Goal: Task Accomplishment & Management: Use online tool/utility

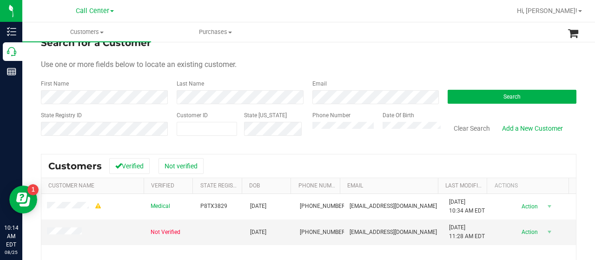
scroll to position [15, 0]
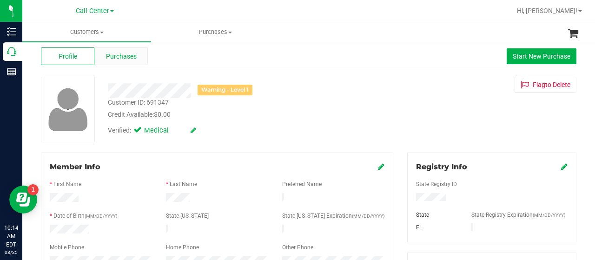
click at [137, 58] on div "Purchases" at bounding box center [120, 56] width 53 height 18
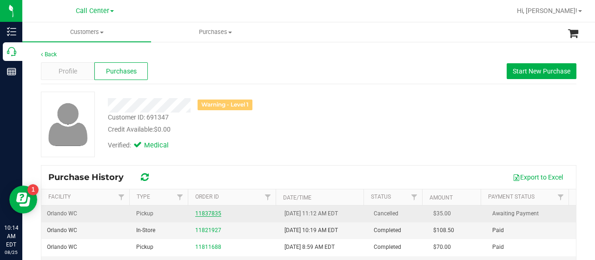
click at [198, 214] on link "11837835" at bounding box center [208, 213] width 26 height 7
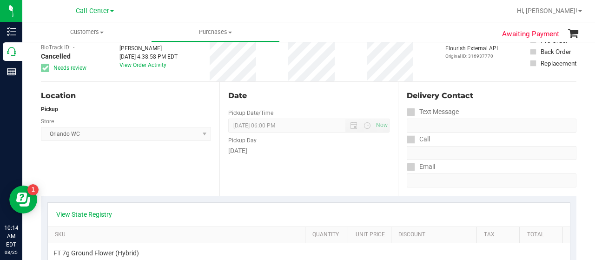
scroll to position [55, 0]
click at [86, 212] on link "View State Registry" at bounding box center [84, 213] width 56 height 9
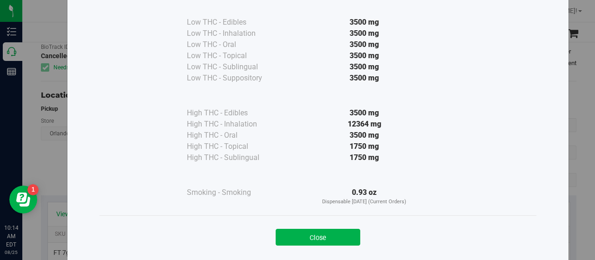
scroll to position [64, 0]
click at [296, 237] on button "Close" at bounding box center [318, 236] width 85 height 17
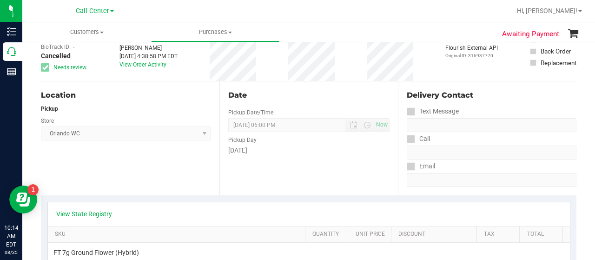
scroll to position [0, 0]
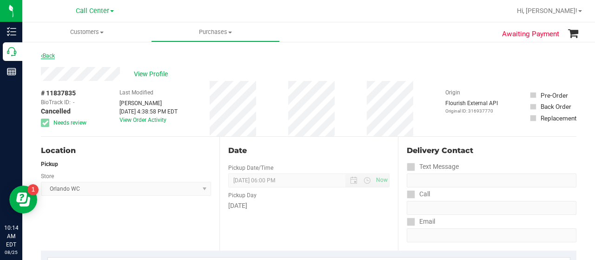
click at [47, 56] on link "Back" at bounding box center [48, 56] width 14 height 7
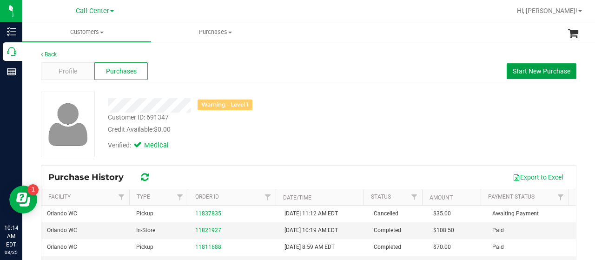
click at [516, 72] on span "Start New Purchase" at bounding box center [542, 70] width 58 height 7
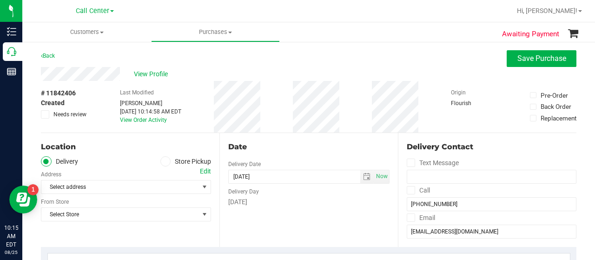
click at [165, 162] on span at bounding box center [165, 161] width 11 height 11
click at [0, 0] on input "Store Pickup" at bounding box center [0, 0] width 0 height 0
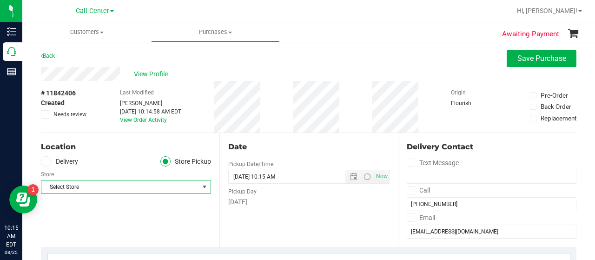
click at [185, 182] on span "Select Store" at bounding box center [120, 186] width 158 height 13
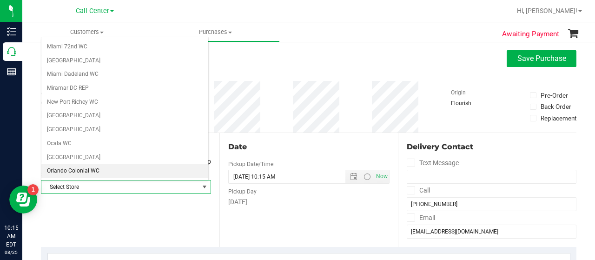
scroll to position [351, 0]
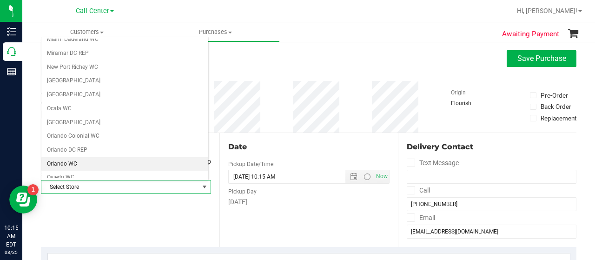
click at [92, 157] on li "Orlando WC" at bounding box center [124, 164] width 167 height 14
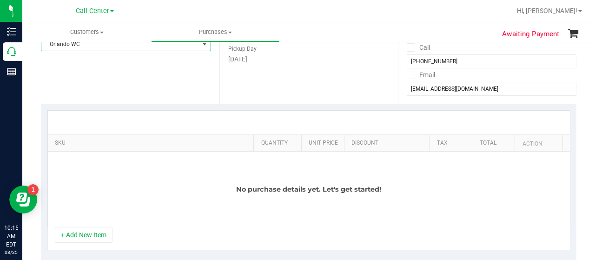
scroll to position [148, 0]
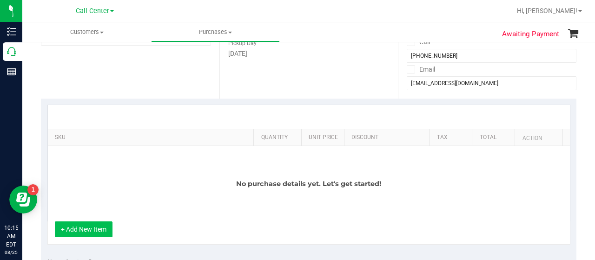
click at [96, 221] on button "+ Add New Item" at bounding box center [84, 229] width 58 height 16
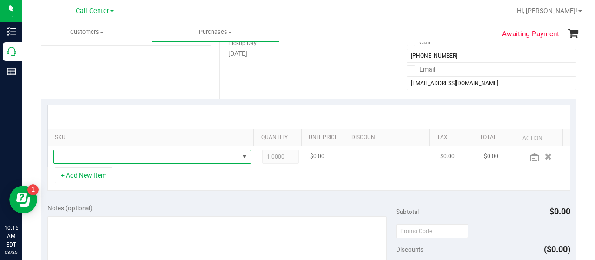
click at [124, 158] on span "NO DATA FOUND" at bounding box center [146, 156] width 185 height 13
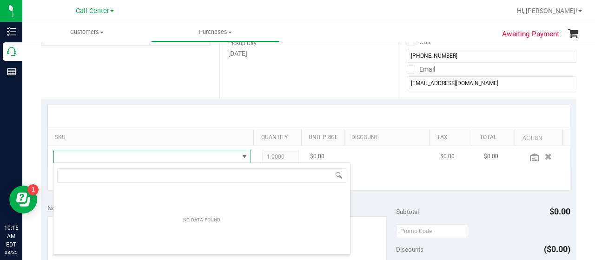
scroll to position [13, 187]
click at [124, 158] on span at bounding box center [146, 156] width 185 height 13
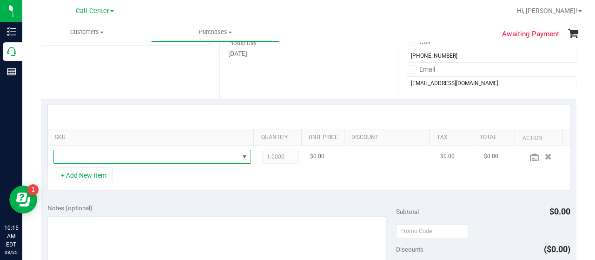
click at [124, 158] on span "NO DATA FOUND" at bounding box center [146, 156] width 185 height 13
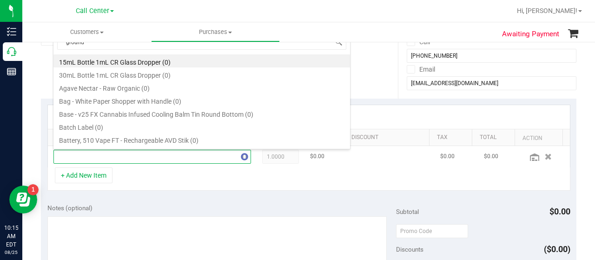
type input "ground"
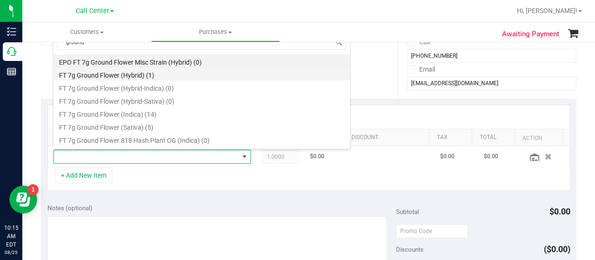
click at [147, 76] on li "FT 7g Ground Flower (Hybrid) (1)" at bounding box center [201, 73] width 296 height 13
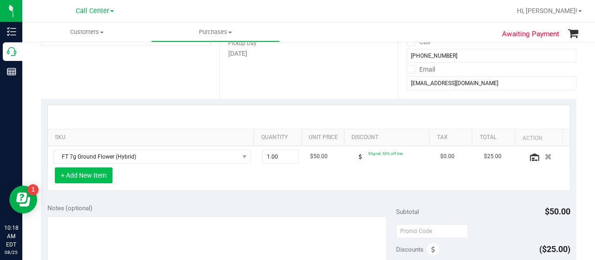
click at [96, 172] on button "+ Add New Item" at bounding box center [84, 175] width 58 height 16
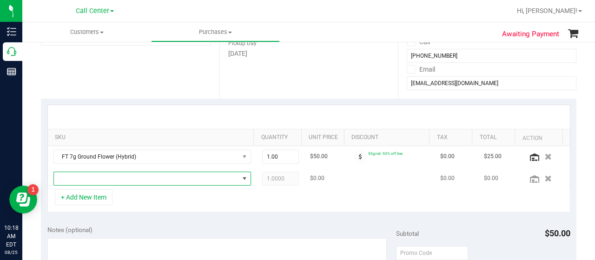
click at [104, 172] on span "NO DATA FOUND" at bounding box center [146, 178] width 185 height 13
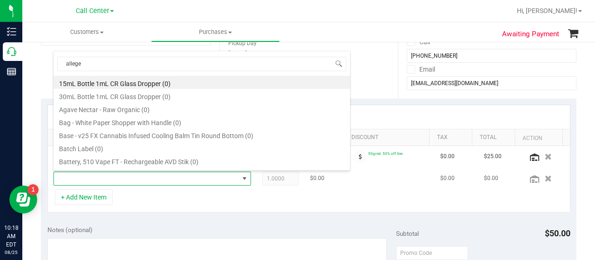
type input "alleged"
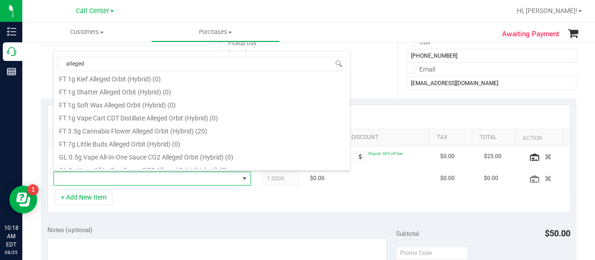
scroll to position [63, 0]
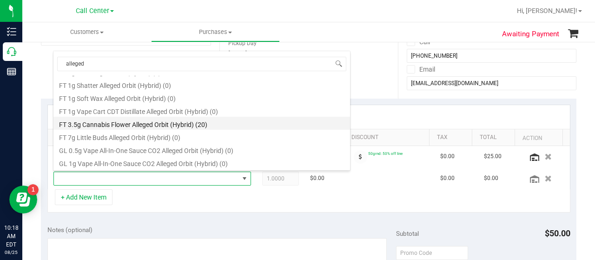
click at [199, 123] on li "FT 3.5g Cannabis Flower Alleged Orbit (Hybrid) (20)" at bounding box center [201, 123] width 296 height 13
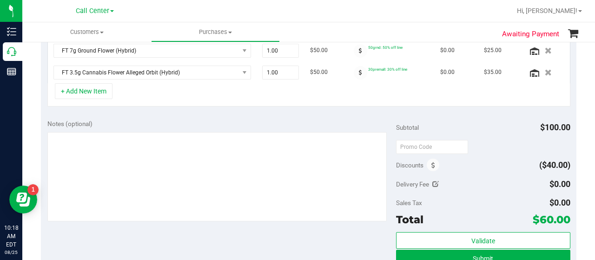
scroll to position [259, 0]
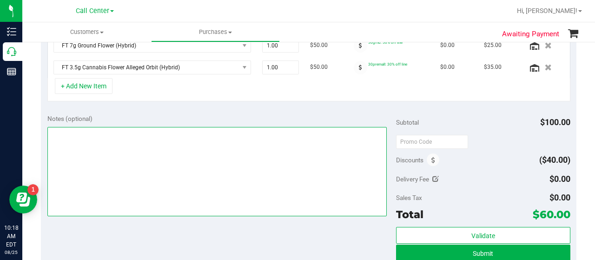
click at [259, 184] on textarea at bounding box center [216, 171] width 339 height 89
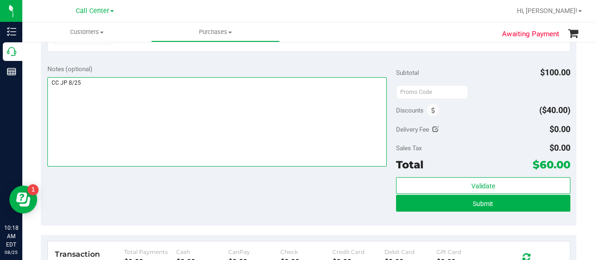
scroll to position [310, 0]
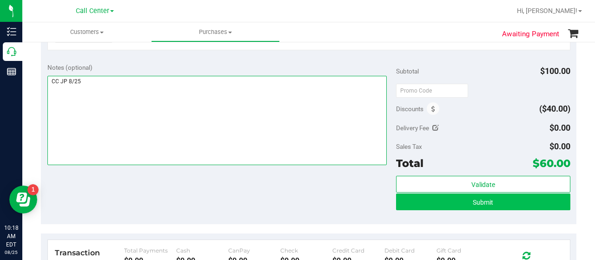
type textarea "CC JP 8/25"
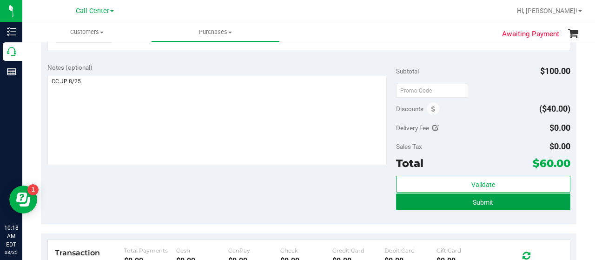
click at [451, 199] on button "Submit" at bounding box center [483, 201] width 174 height 17
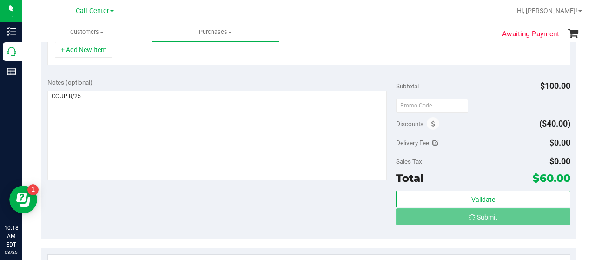
scroll to position [281, 0]
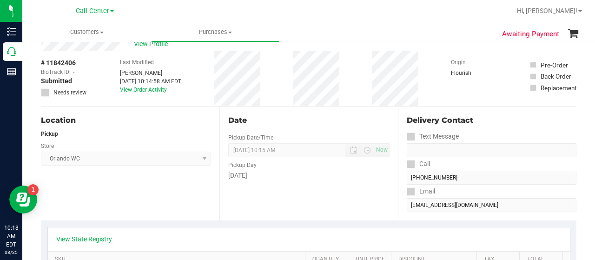
scroll to position [16, 0]
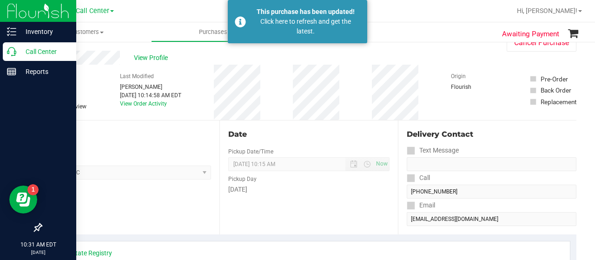
click at [13, 52] on icon at bounding box center [11, 51] width 9 height 9
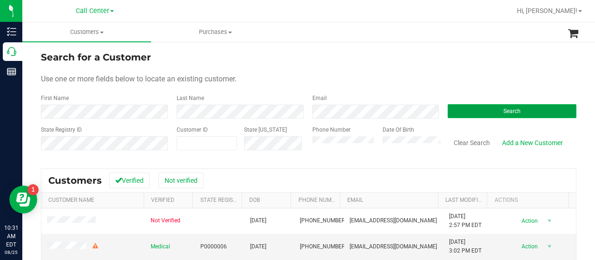
click at [487, 112] on button "Search" at bounding box center [511, 111] width 129 height 14
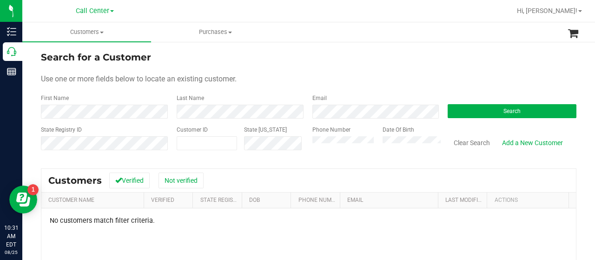
click at [306, 145] on div "Phone Number Date Of Birth" at bounding box center [373, 141] width 136 height 33
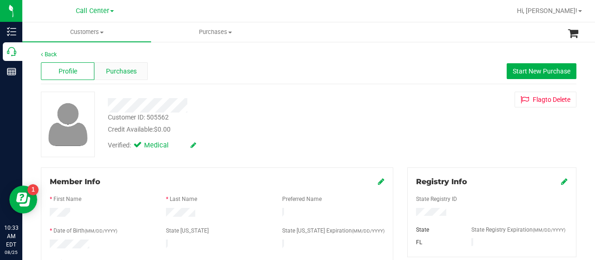
click at [127, 73] on span "Purchases" at bounding box center [121, 71] width 31 height 10
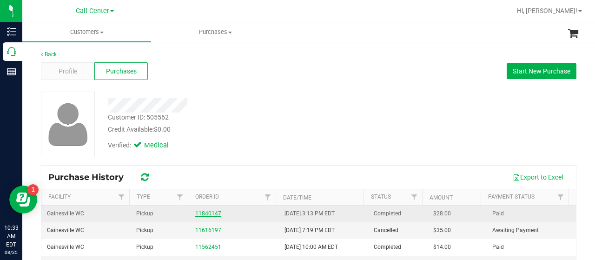
click at [206, 213] on link "11840147" at bounding box center [208, 213] width 26 height 7
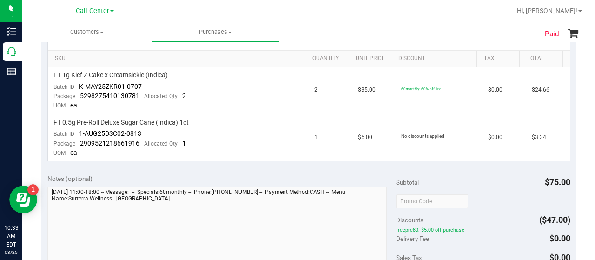
scroll to position [242, 0]
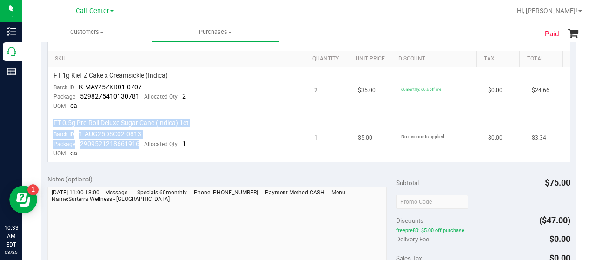
drag, startPoint x: 139, startPoint y: 142, endPoint x: 50, endPoint y: 126, distance: 90.1
click at [50, 126] on td "FT 0.5g Pre-Roll Deluxe Sugar Cane (Indica) 1ct Batch ID 1-AUG25DSC02-0813 Pack…" at bounding box center [178, 138] width 261 height 47
copy td "FT 0.5g Pre-Roll Deluxe Sugar Cane (Indica) 1ct Batch ID 1-AUG25DSC02-0813 Pack…"
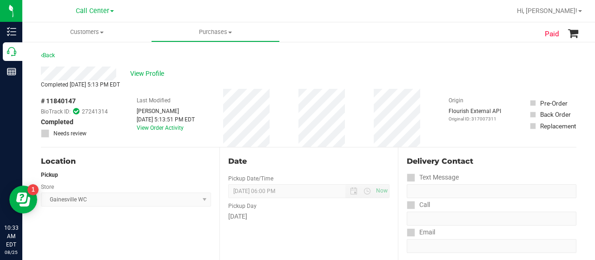
scroll to position [0, 0]
click at [142, 76] on span "View Profile" at bounding box center [148, 74] width 37 height 10
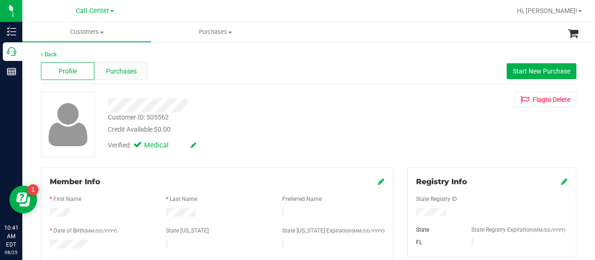
click at [115, 71] on span "Purchases" at bounding box center [121, 71] width 31 height 10
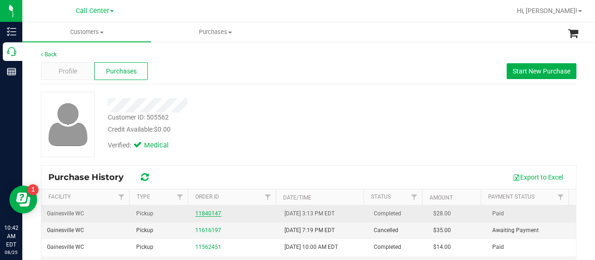
click at [205, 212] on link "11840147" at bounding box center [208, 213] width 26 height 7
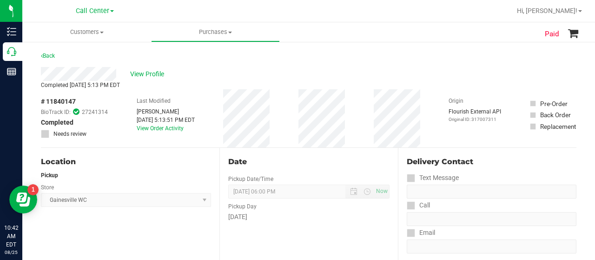
drag, startPoint x: 78, startPoint y: 100, endPoint x: 46, endPoint y: 100, distance: 31.6
click at [46, 100] on div "# 11840147 BioTrack ID: 27241314 Completed Needs review" at bounding box center [74, 117] width 67 height 41
copy div "11840147"
click at [139, 74] on span "View Profile" at bounding box center [148, 74] width 37 height 10
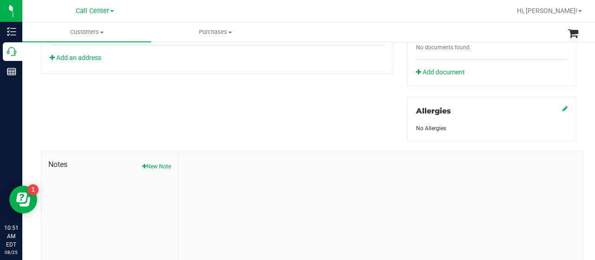
scroll to position [410, 0]
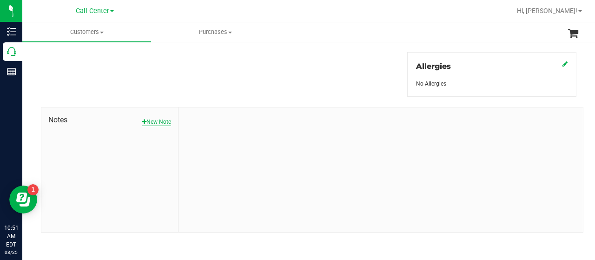
click at [158, 118] on button "New Note" at bounding box center [156, 122] width 29 height 8
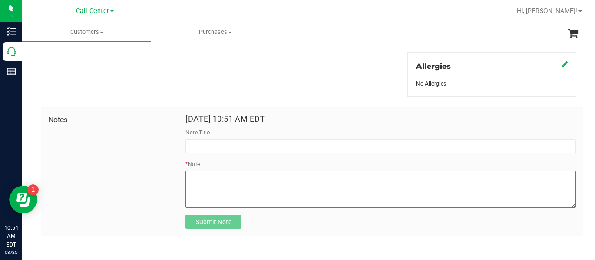
click at [241, 175] on textarea "* Note" at bounding box center [380, 189] width 390 height 37
paste textarea "Completed By: [PERSON_NAME] Contact Reasons: feedback.complaint.product1 Order …"
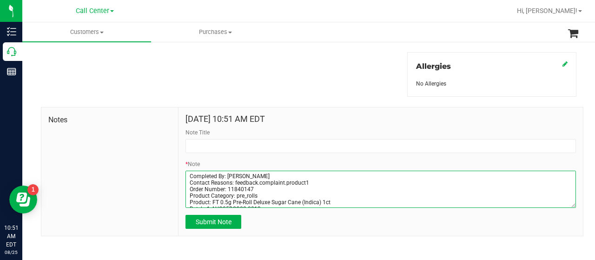
scroll to position [53, 0]
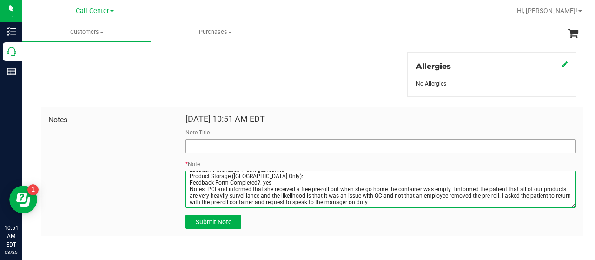
type textarea "Completed By: [PERSON_NAME] Contact Reasons: feedback.complaint.product1 Order …"
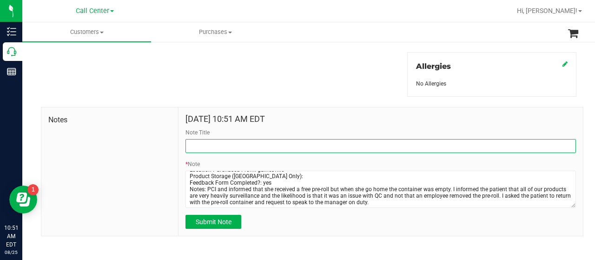
click at [244, 145] on input "Note Title" at bounding box center [380, 146] width 390 height 14
type input "complaint"
click at [227, 139] on input "complaint" at bounding box center [380, 146] width 390 height 14
drag, startPoint x: 227, startPoint y: 139, endPoint x: 166, endPoint y: 137, distance: 60.9
click at [166, 137] on div "Notes [DATE] 10:51 AM EDT Note Title complaint * Note Submit Note" at bounding box center [312, 171] width 542 height 129
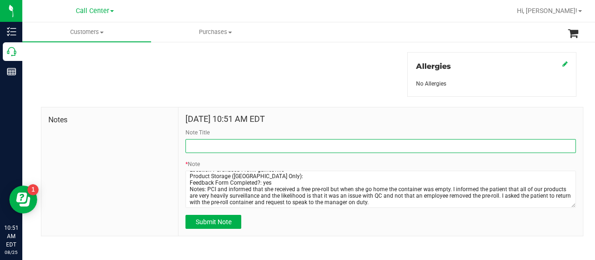
click at [210, 143] on input "Note Title" at bounding box center [380, 146] width 390 height 14
type input "product issue"
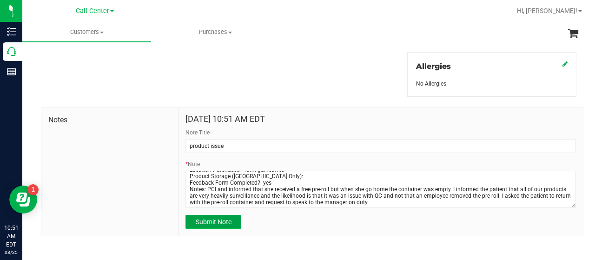
click at [223, 224] on span "Submit Note" at bounding box center [214, 221] width 36 height 7
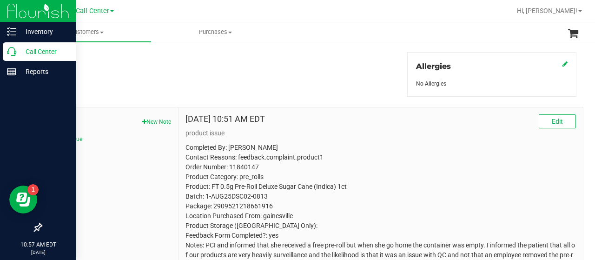
click at [20, 56] on p "Call Center" at bounding box center [44, 51] width 56 height 11
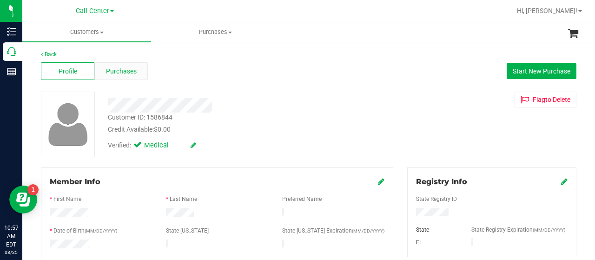
click at [124, 76] on span "Purchases" at bounding box center [121, 71] width 31 height 10
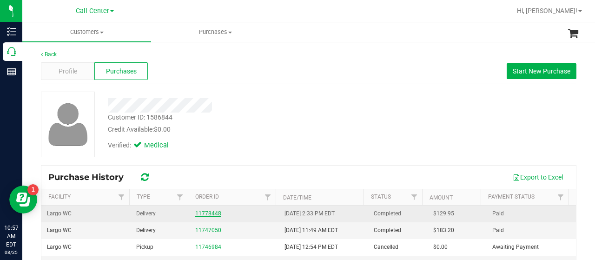
click at [201, 211] on link "11778448" at bounding box center [208, 213] width 26 height 7
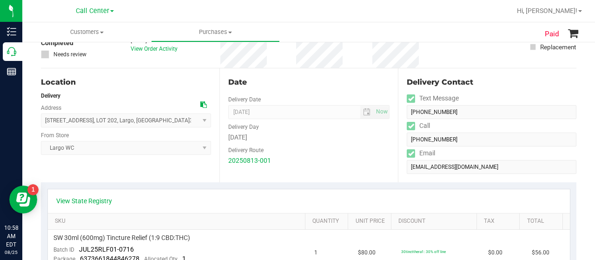
scroll to position [80, 0]
click at [92, 197] on link "View State Registry" at bounding box center [84, 200] width 56 height 9
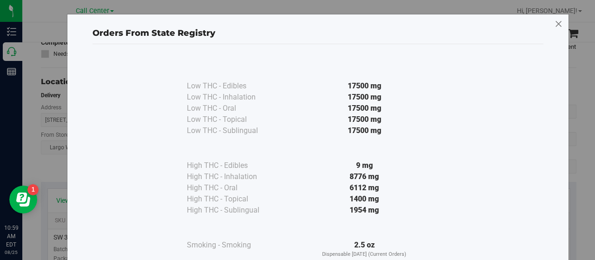
click at [558, 23] on icon at bounding box center [558, 24] width 8 height 15
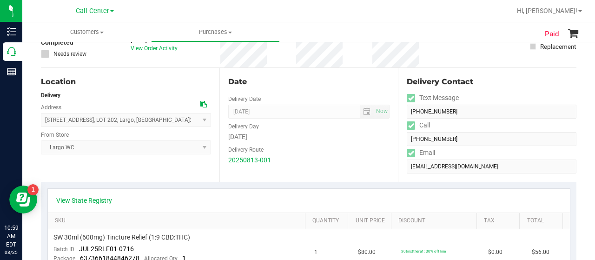
scroll to position [0, 0]
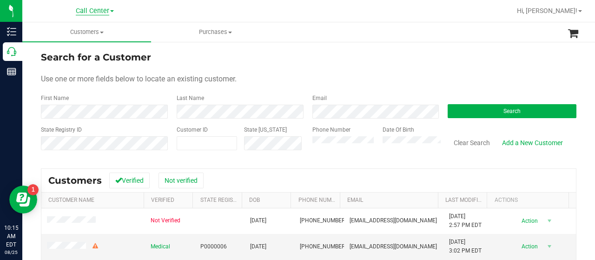
click at [108, 9] on span "Call Center" at bounding box center [92, 11] width 33 height 8
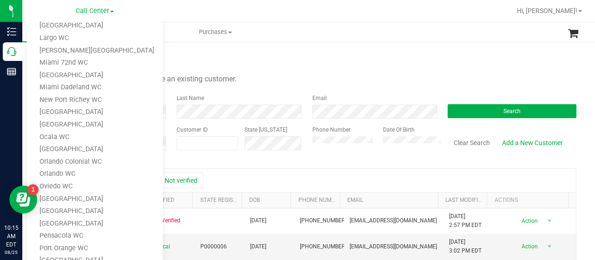
scroll to position [230, 0]
click at [80, 171] on link "Orlando WC" at bounding box center [95, 173] width 136 height 13
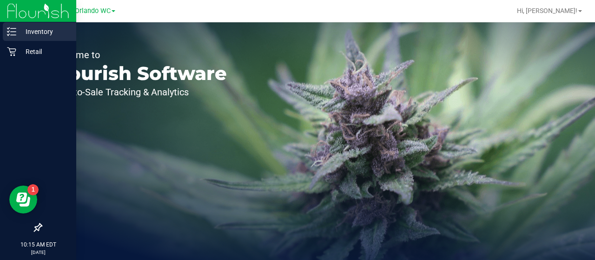
click at [26, 32] on p "Inventory" at bounding box center [44, 31] width 56 height 11
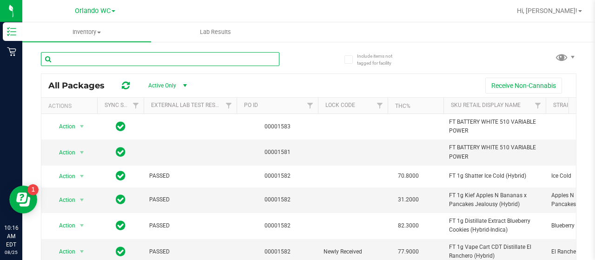
click at [197, 55] on input "text" at bounding box center [160, 59] width 238 height 14
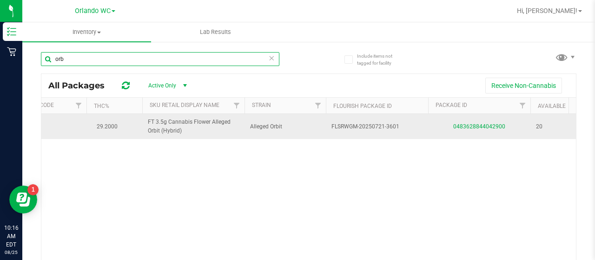
scroll to position [0, 307]
type input "orb"
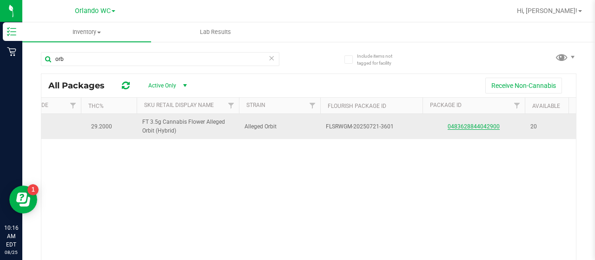
click at [454, 126] on link "0483628844042900" at bounding box center [473, 126] width 52 height 7
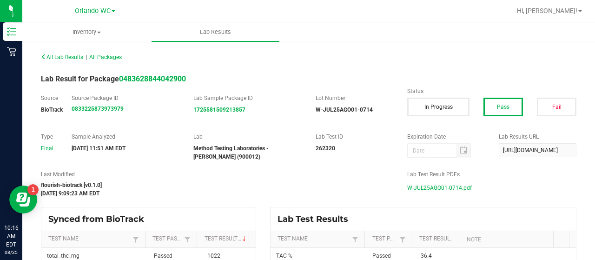
click at [440, 187] on span "W-JUL25AGO01-0714.pdf" at bounding box center [439, 188] width 65 height 14
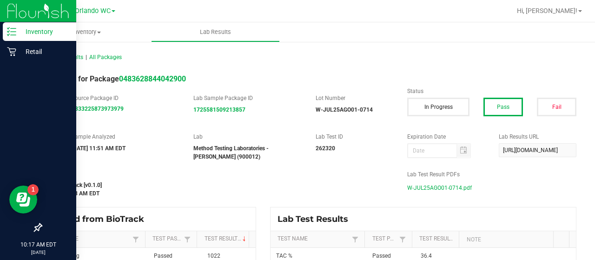
click at [14, 33] on icon at bounding box center [11, 31] width 9 height 9
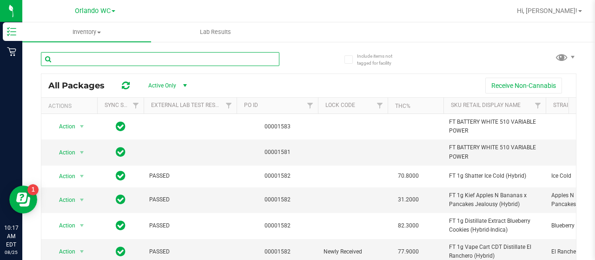
click at [126, 60] on input "text" at bounding box center [160, 59] width 238 height 14
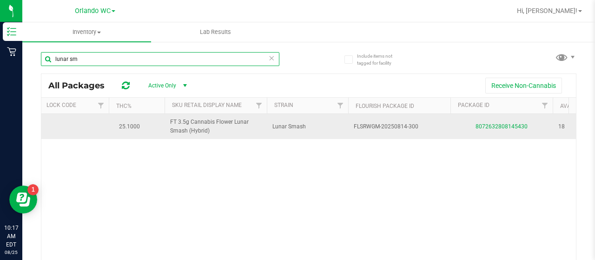
scroll to position [0, 279]
type input "lunar sm"
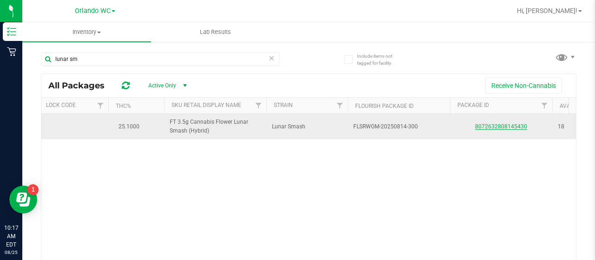
click at [483, 125] on link "8072632808145430" at bounding box center [501, 126] width 52 height 7
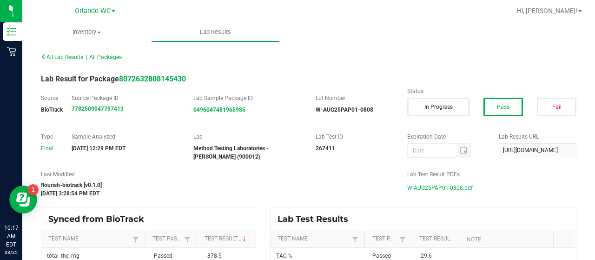
click at [433, 190] on span "W-AUG25PAP01-0808.pdf" at bounding box center [440, 188] width 66 height 14
